Goal: Use online tool/utility

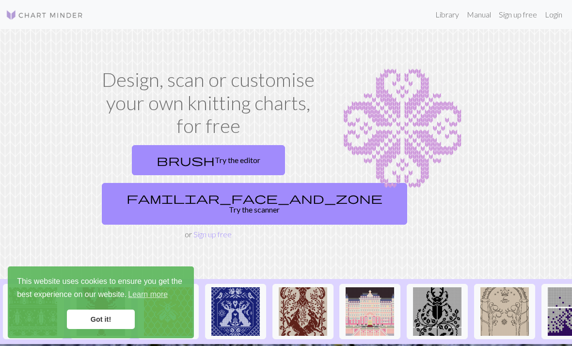
click at [203, 157] on link "brush Try the editor" at bounding box center [208, 160] width 153 height 30
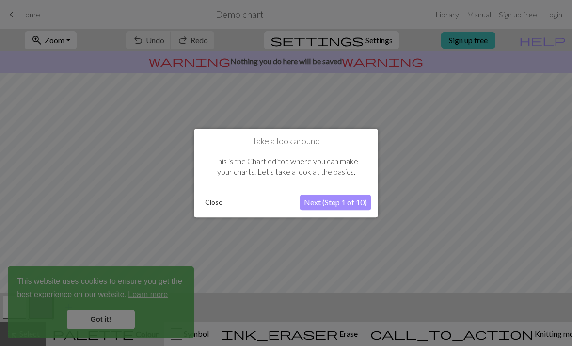
click at [354, 205] on button "Next (Step 1 of 10)" at bounding box center [335, 202] width 71 height 16
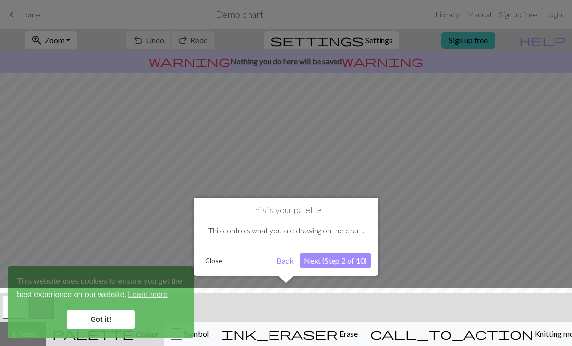
click at [355, 266] on button "Next (Step 2 of 10)" at bounding box center [335, 260] width 71 height 16
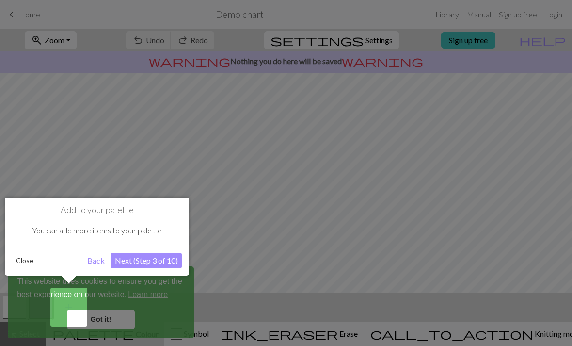
click at [162, 258] on button "Next (Step 3 of 10)" at bounding box center [146, 260] width 71 height 16
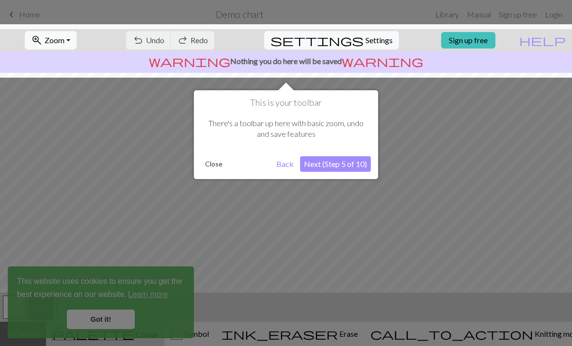
click at [345, 170] on button "Next (Step 5 of 10)" at bounding box center [335, 164] width 71 height 16
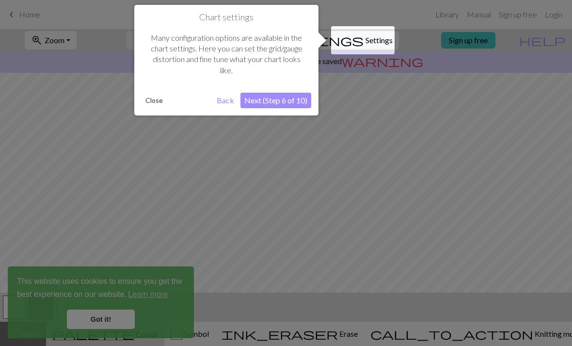
click at [305, 99] on button "Next (Step 6 of 10)" at bounding box center [275, 101] width 71 height 16
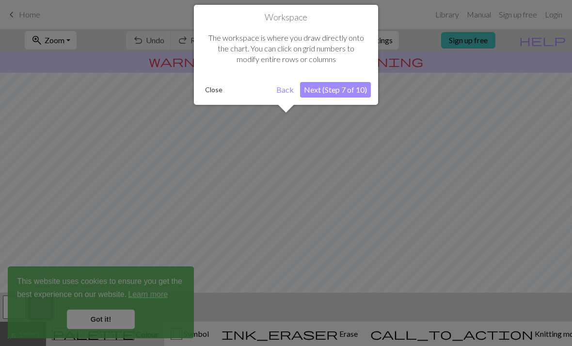
scroll to position [58, 0]
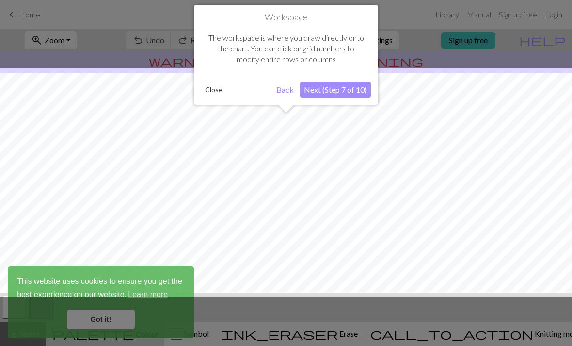
click at [363, 93] on button "Next (Step 7 of 10)" at bounding box center [335, 90] width 71 height 16
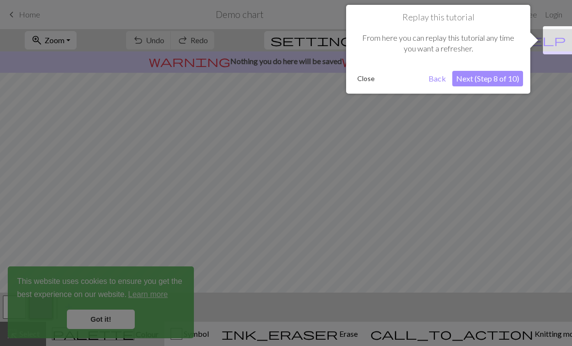
click at [503, 80] on button "Next (Step 8 of 10)" at bounding box center [487, 79] width 71 height 16
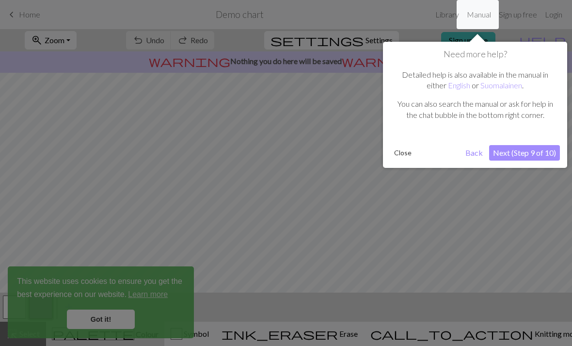
click at [544, 150] on button "Next (Step 9 of 10)" at bounding box center [524, 153] width 71 height 16
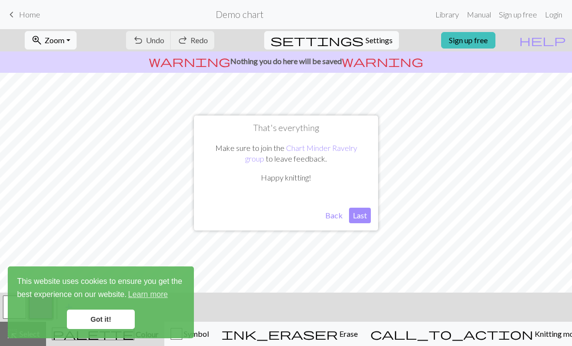
click at [365, 216] on button "Last" at bounding box center [360, 215] width 22 height 16
click at [123, 310] on link "Got it!" at bounding box center [101, 318] width 68 height 19
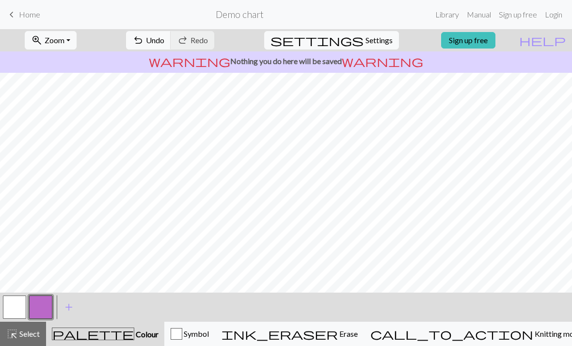
click at [69, 305] on span "add" at bounding box center [69, 307] width 12 height 14
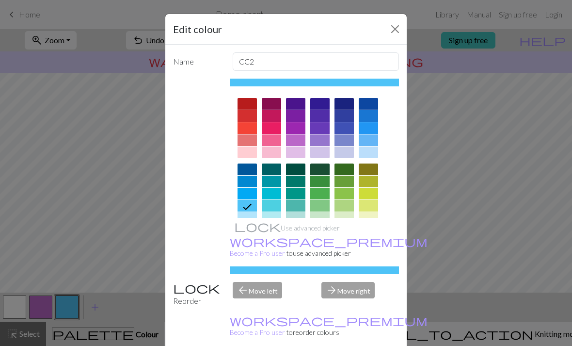
click at [458, 98] on div "Edit colour Name CC2 Use advanced picker workspace_premium Become a Pro user to…" at bounding box center [286, 173] width 572 height 346
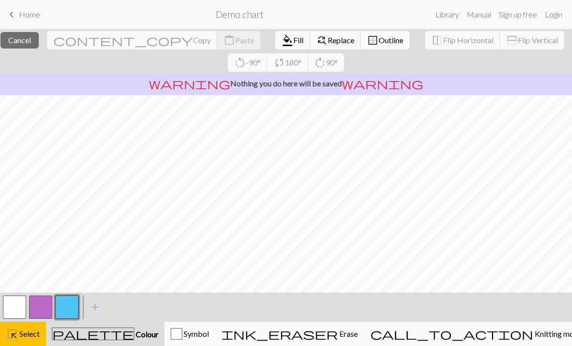
click at [328, 41] on span "Replace" at bounding box center [341, 39] width 27 height 9
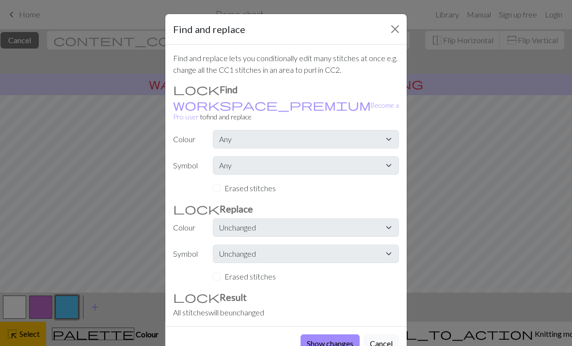
click at [479, 192] on div "Find and replace Find and replace lets you conditionally edit many stitches at …" at bounding box center [286, 173] width 572 height 346
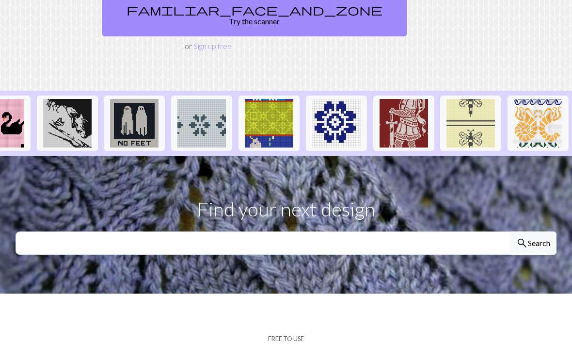
scroll to position [0, 1110]
